Goal: Information Seeking & Learning: Learn about a topic

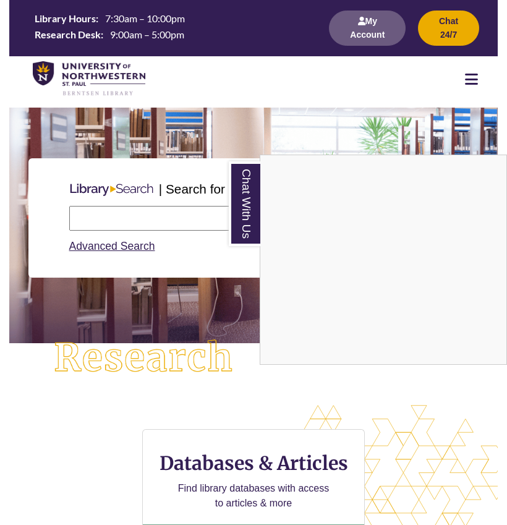
click at [378, 35] on div "Chat With Us" at bounding box center [253, 262] width 507 height 525
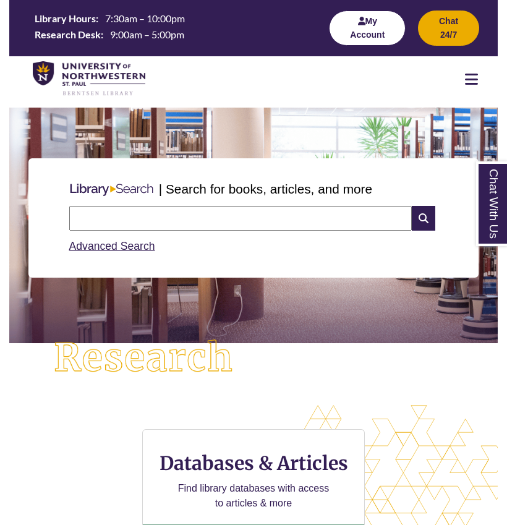
click at [356, 25] on button "My Account" at bounding box center [367, 28] width 77 height 35
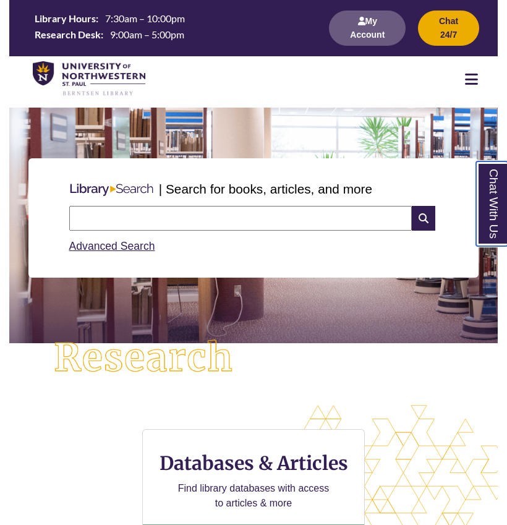
click at [489, 217] on link "Chat With Us" at bounding box center [492, 203] width 32 height 85
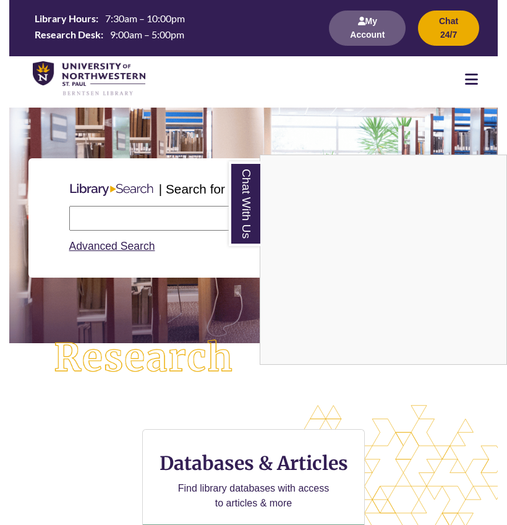
click at [257, 380] on div "| Search for books, articles, and more Search Advanced Search" at bounding box center [253, 255] width 488 height 297
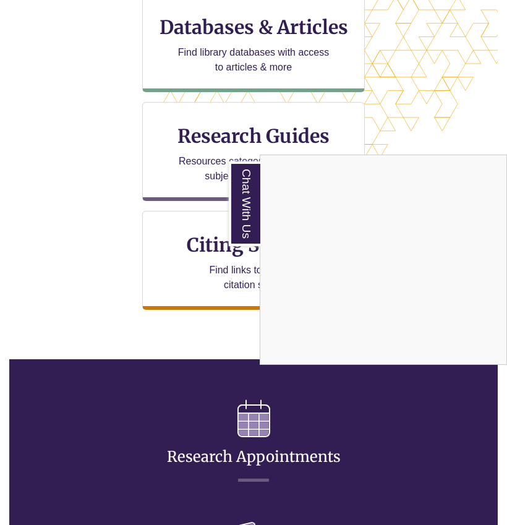
scroll to position [428, 0]
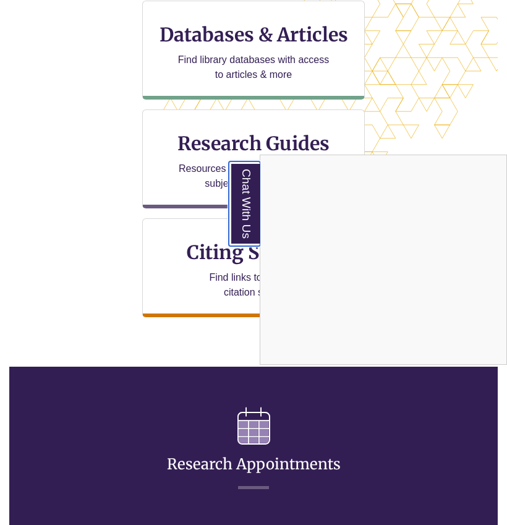
click at [232, 216] on link "Chat With Us" at bounding box center [245, 203] width 32 height 85
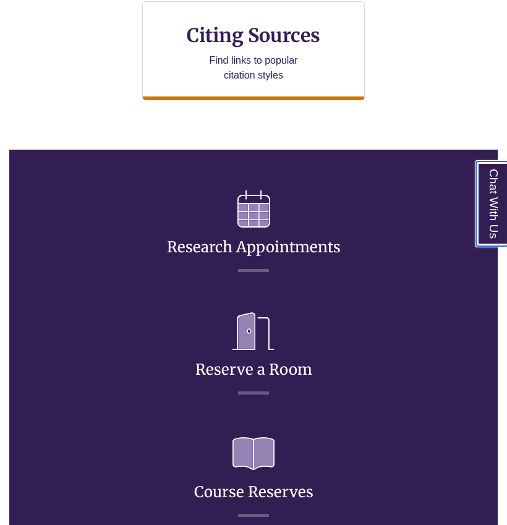
scroll to position [675, 0]
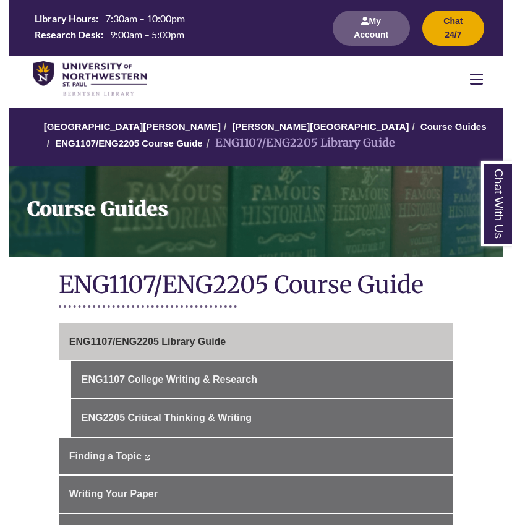
click at [162, 83] on nav "Resources Find Resources Library Search Databases & Articles Interlibrary Loan …" at bounding box center [255, 79] width 493 height 46
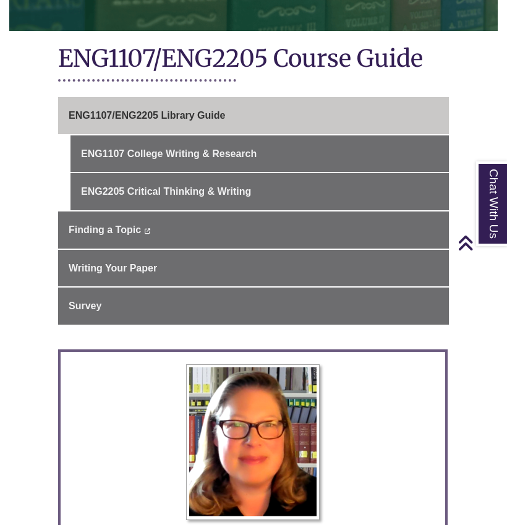
scroll to position [224, 0]
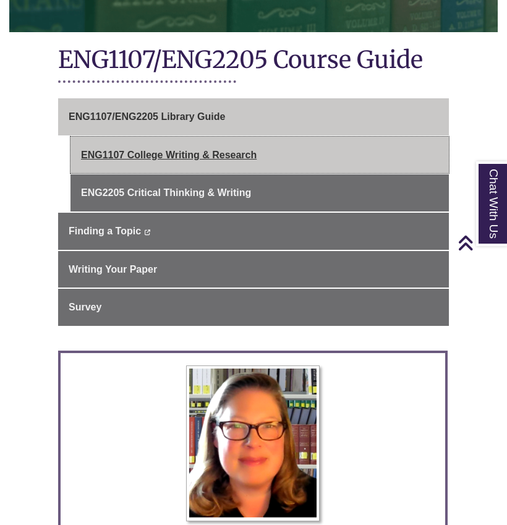
click at [150, 153] on link "ENG1107 College Writing & Research" at bounding box center [259, 155] width 378 height 37
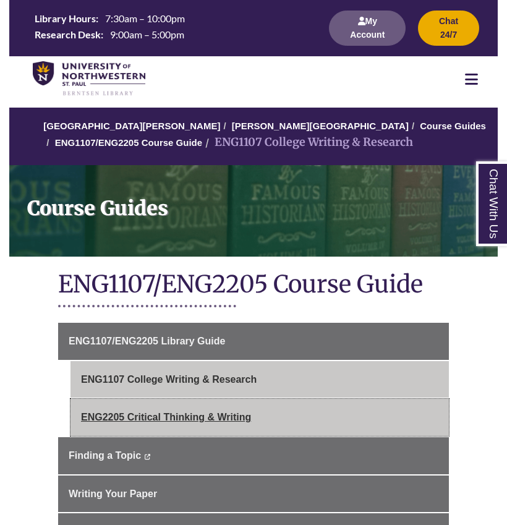
click at [140, 431] on link "ENG2205 Critical Thinking & Writing" at bounding box center [259, 416] width 378 height 37
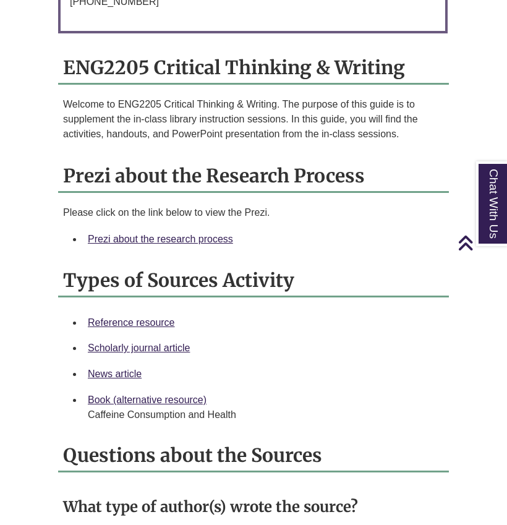
scroll to position [1100, 0]
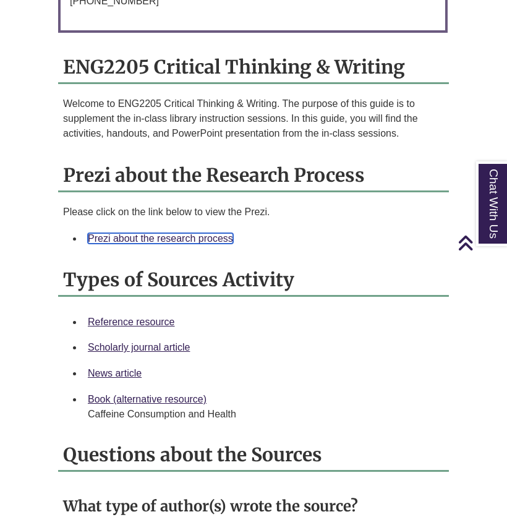
click at [168, 242] on link "Prezi about the research process" at bounding box center [160, 238] width 145 height 11
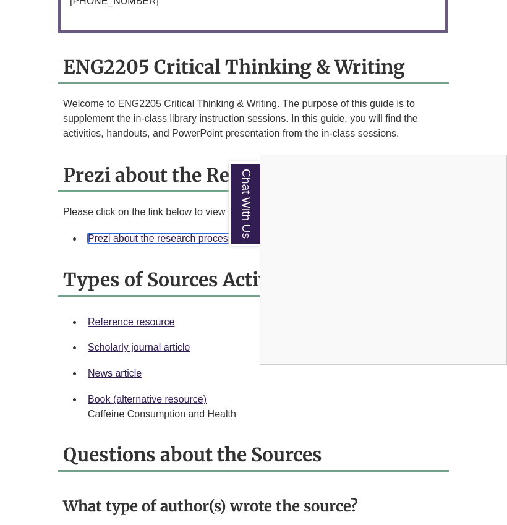
scroll to position [0, 0]
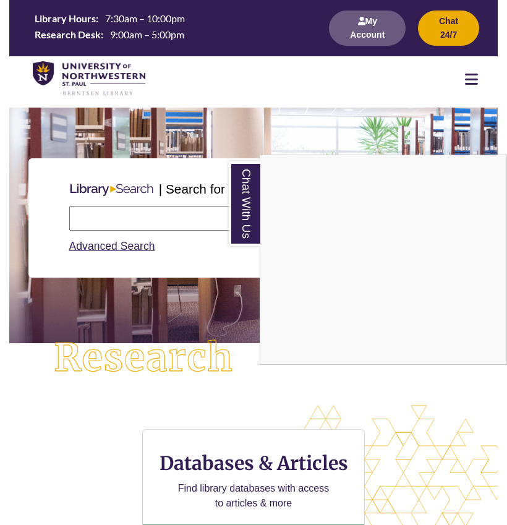
click at [185, 188] on div "Chat With Us" at bounding box center [253, 262] width 507 height 525
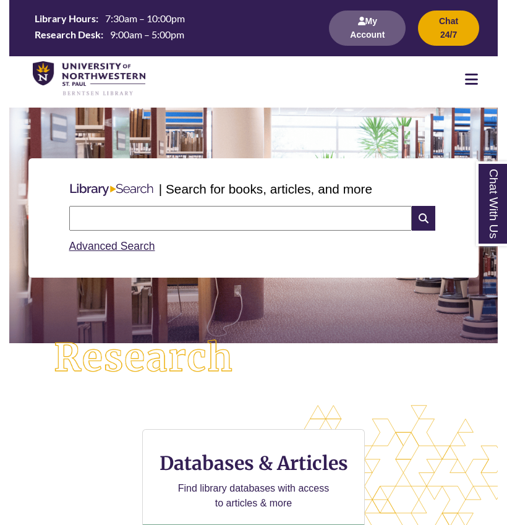
click at [218, 218] on input "text" at bounding box center [240, 218] width 343 height 25
type input "*******"
